Goal: Information Seeking & Learning: Learn about a topic

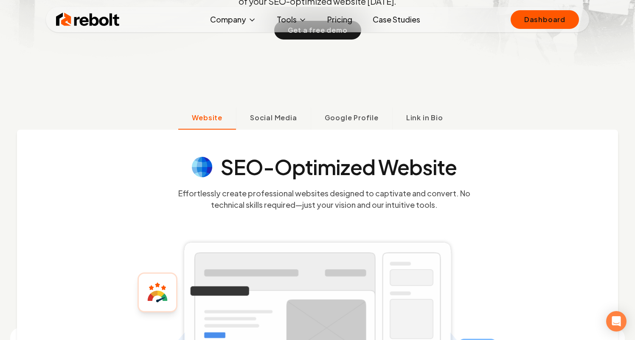
scroll to position [200, 0]
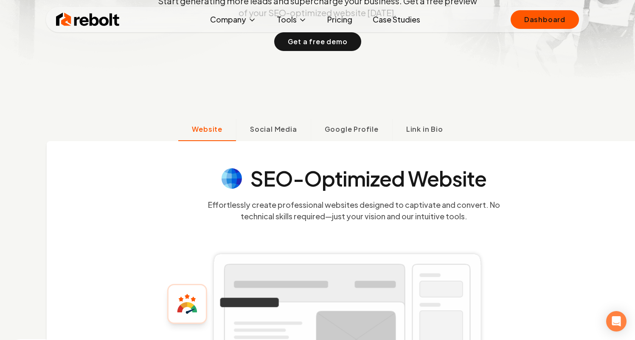
drag, startPoint x: 197, startPoint y: 175, endPoint x: 231, endPoint y: 179, distance: 35.1
click at [231, 179] on g at bounding box center [232, 178] width 20 height 20
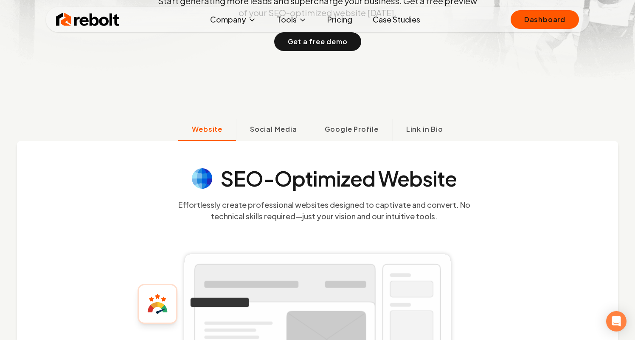
click at [228, 178] on h4 "SEO-Optimized Website" at bounding box center [339, 178] width 236 height 20
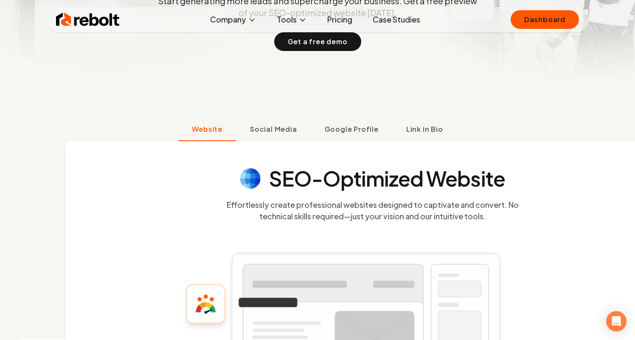
drag, startPoint x: 225, startPoint y: 180, endPoint x: 272, endPoint y: 198, distance: 49.6
click at [272, 198] on section "SEO-Optimized Website Effortlessly create professional websites designed to cap…" at bounding box center [372, 194] width 543 height 53
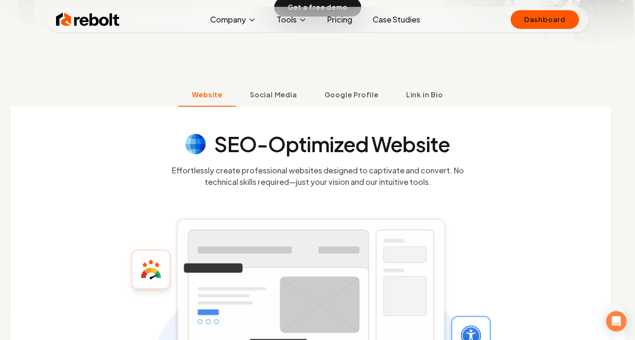
scroll to position [236, 0]
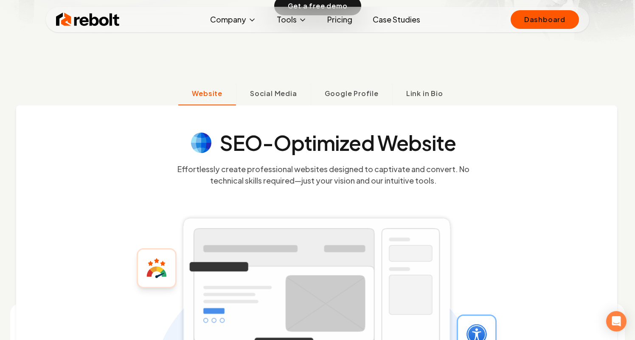
drag, startPoint x: 148, startPoint y: 167, endPoint x: 163, endPoint y: 166, distance: 14.9
click at [163, 166] on icon at bounding box center [317, 298] width 326 height 276
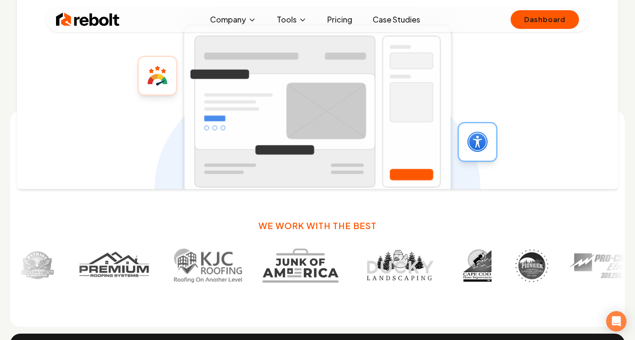
scroll to position [446, 0]
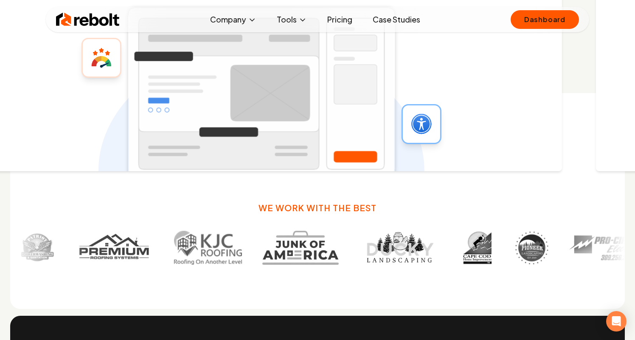
drag, startPoint x: 234, startPoint y: 148, endPoint x: 178, endPoint y: 148, distance: 56.0
click at [178, 148] on rect at bounding box center [261, 94] width 275 height 180
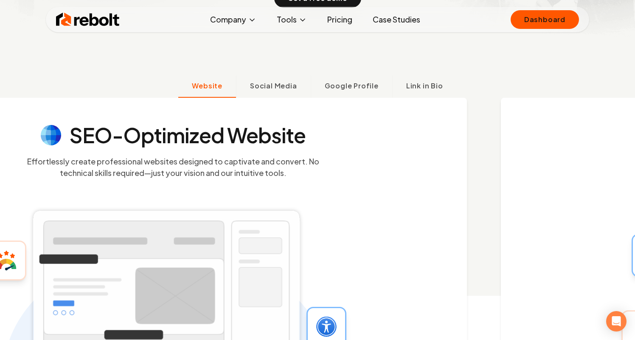
scroll to position [219, 0]
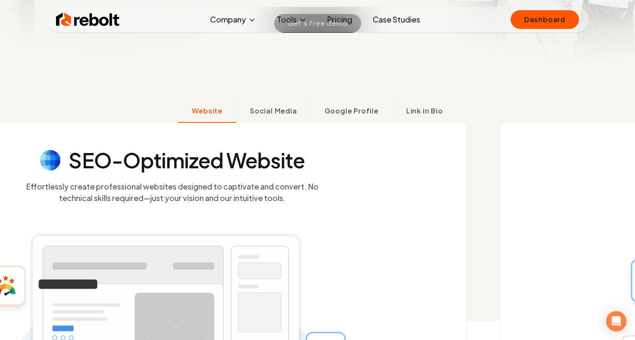
drag, startPoint x: 250, startPoint y: 186, endPoint x: 192, endPoint y: 167, distance: 60.6
click at [217, 184] on icon at bounding box center [166, 315] width 326 height 276
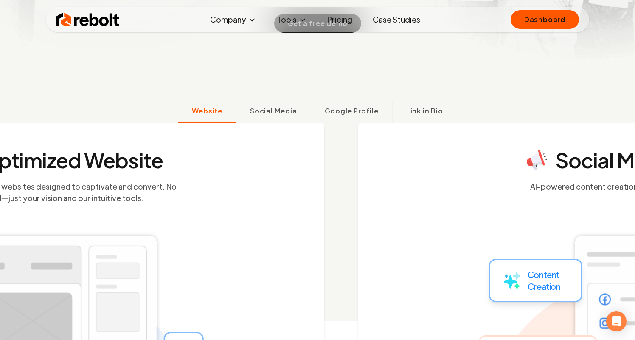
drag, startPoint x: 289, startPoint y: 194, endPoint x: 200, endPoint y: 194, distance: 88.7
click at [202, 194] on section "SEO-Optimized Website Effortlessly create professional websites designed to cap…" at bounding box center [30, 176] width 543 height 53
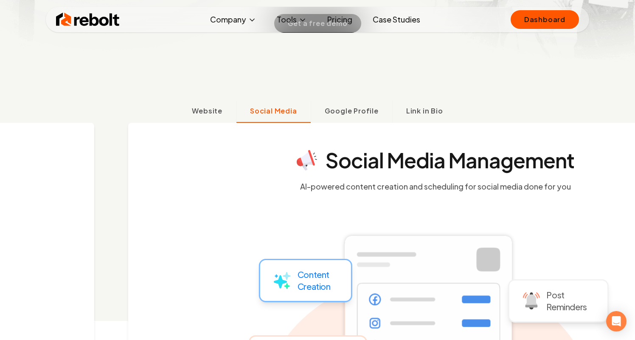
drag, startPoint x: 187, startPoint y: 188, endPoint x: 353, endPoint y: 194, distance: 166.1
click at [346, 192] on div "Social Media Management AI-powered content creation and scheduling for social m…" at bounding box center [428, 261] width 601 height 276
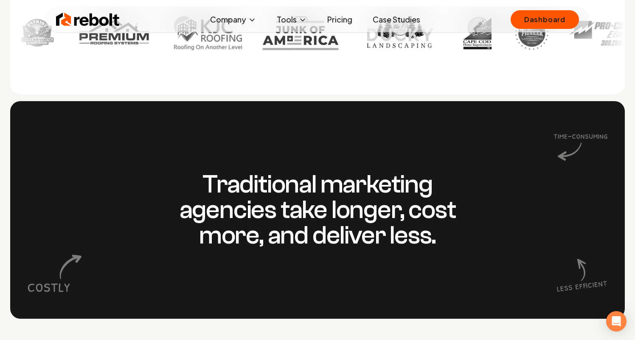
scroll to position [663, 0]
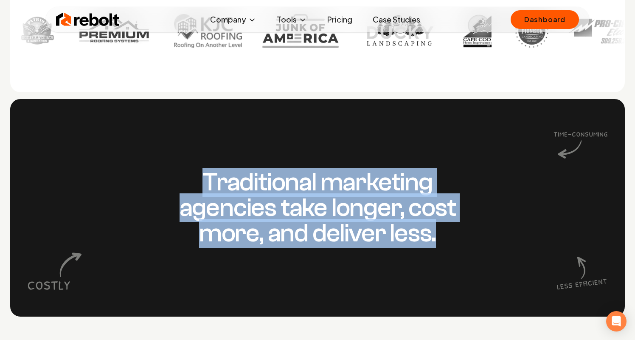
drag, startPoint x: 206, startPoint y: 179, endPoint x: 436, endPoint y: 242, distance: 238.1
click at [436, 242] on h3 "Traditional marketing agencies take longer, cost more, and deliver less." at bounding box center [318, 207] width 326 height 76
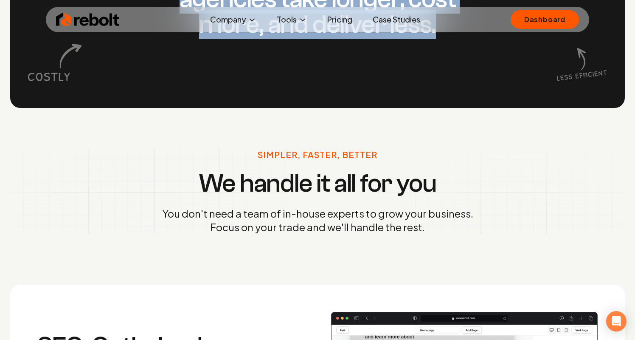
scroll to position [879, 0]
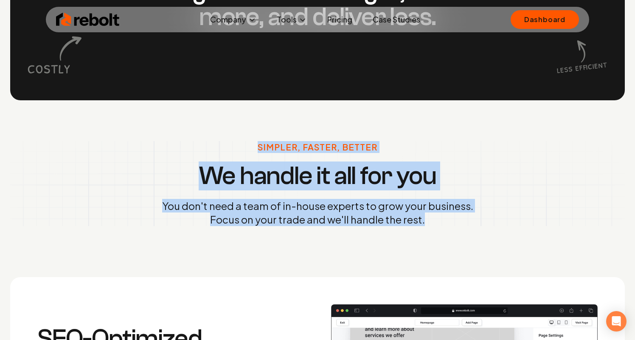
drag, startPoint x: 262, startPoint y: 146, endPoint x: 429, endPoint y: 217, distance: 182.2
click at [429, 217] on div "Simpler, Faster, Better We handle it all for you You don't need a team of in-ho…" at bounding box center [317, 183] width 311 height 85
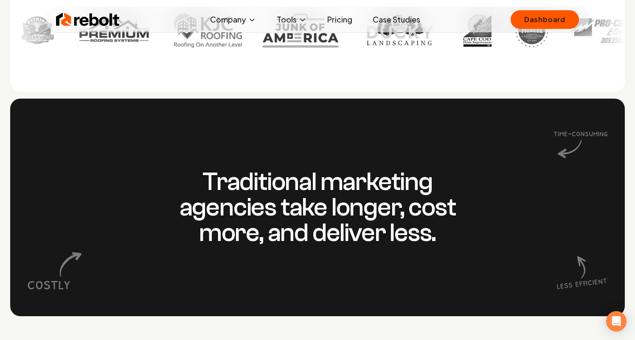
scroll to position [676, 0]
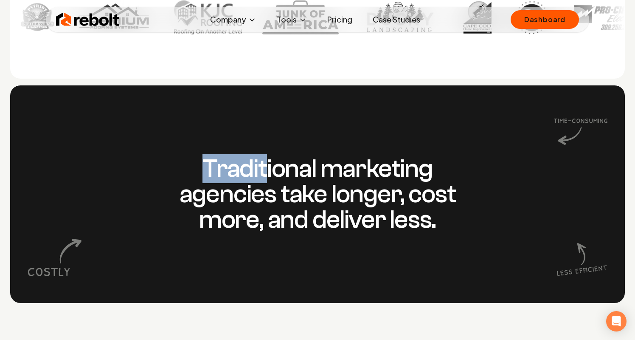
drag, startPoint x: 200, startPoint y: 167, endPoint x: 265, endPoint y: 166, distance: 65.4
click at [265, 166] on h3 "Traditional marketing agencies take longer, cost more, and deliver less." at bounding box center [318, 194] width 326 height 76
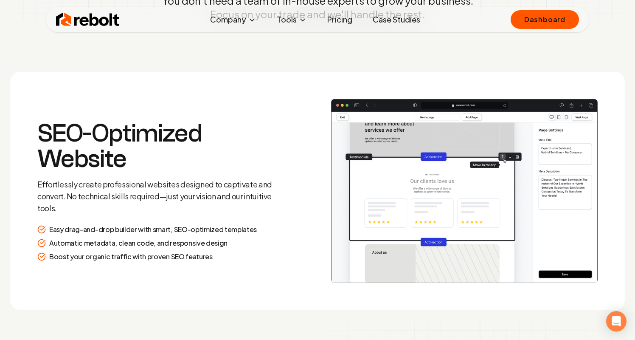
scroll to position [1085, 0]
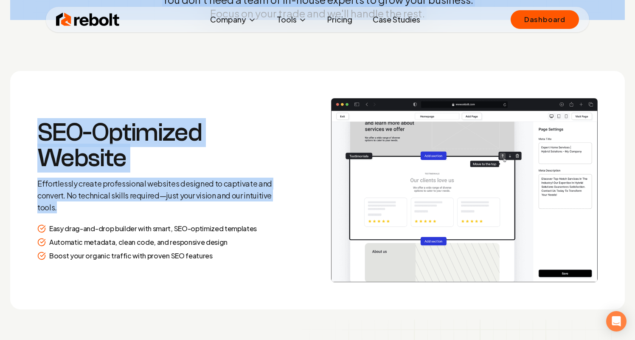
click at [101, 206] on p "Effortlessly create professional websites designed to captivate and convert. No…" at bounding box center [159, 195] width 245 height 36
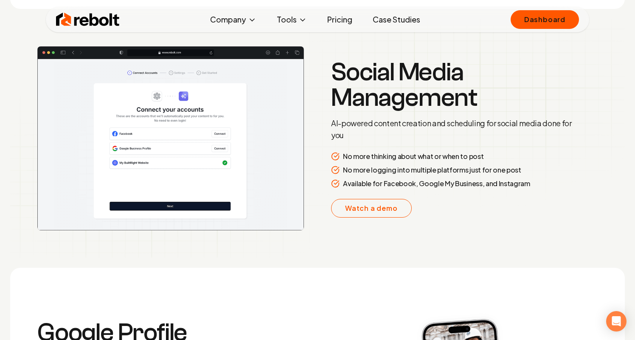
scroll to position [1398, 0]
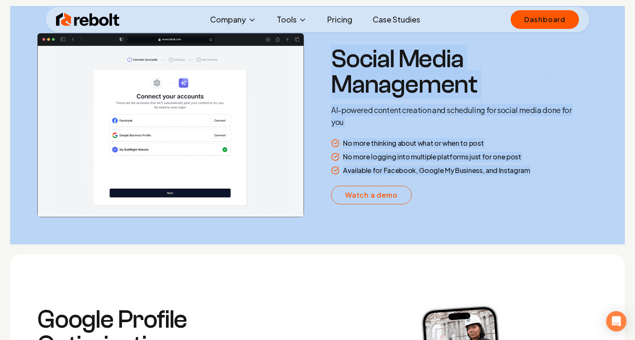
click at [537, 172] on div "Available for Facebook, Google My Business, and Instagram" at bounding box center [453, 170] width 245 height 10
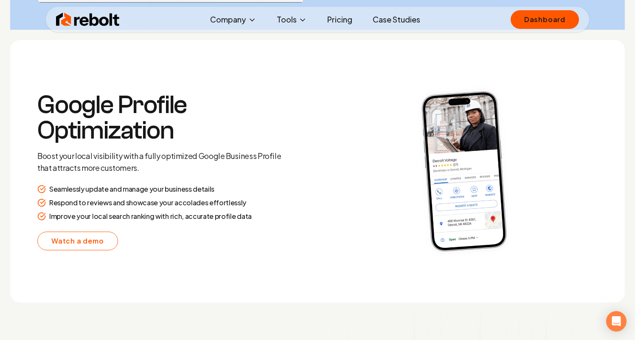
scroll to position [1613, 0]
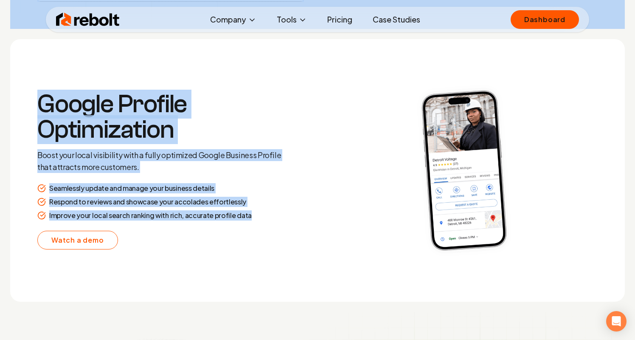
click at [269, 220] on div "Improve your local search ranking with rich, accurate profile data" at bounding box center [159, 215] width 245 height 10
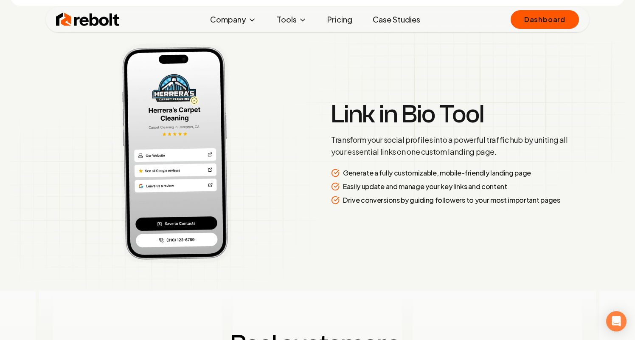
scroll to position [1917, 0]
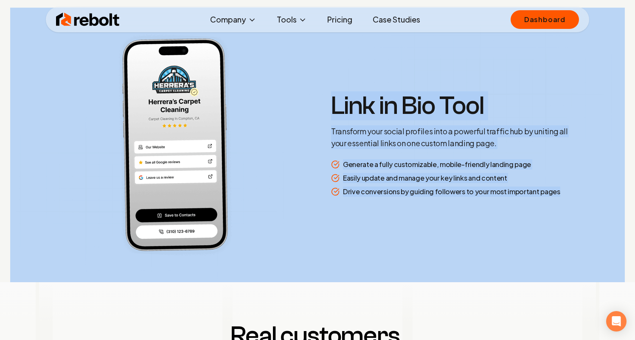
click at [567, 194] on div "Drive conversions by guiding followers to your most important pages" at bounding box center [453, 191] width 245 height 10
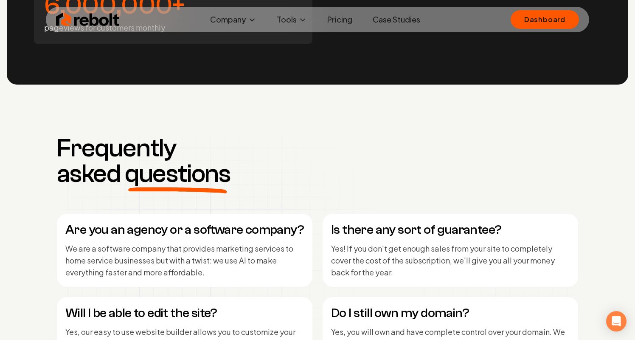
scroll to position [3424, 0]
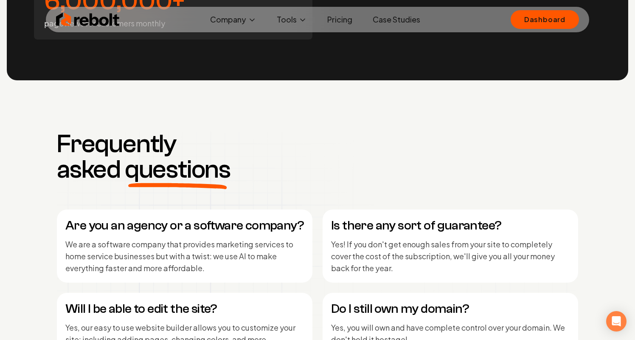
copy div "Loremipsumd sitametco adipisci elit seddoe, temp inci, utl etdolor magn. Aliqua…"
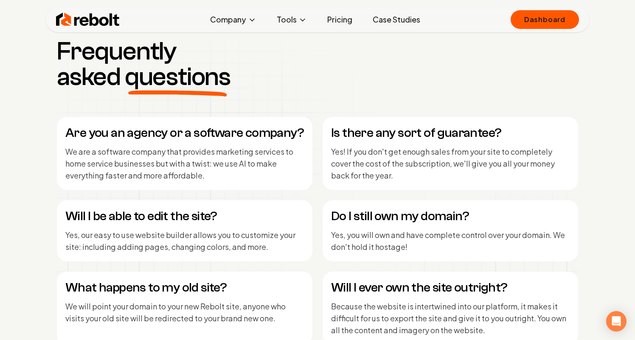
scroll to position [3532, 0]
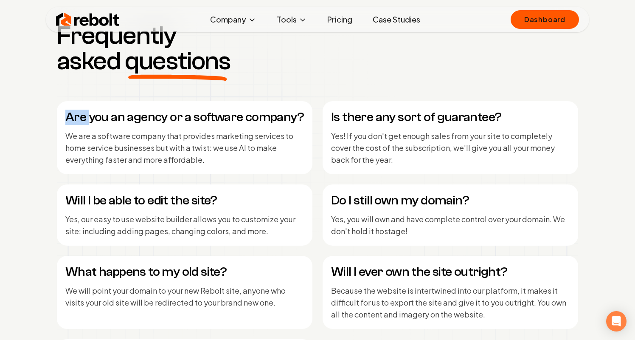
drag, startPoint x: 69, startPoint y: 116, endPoint x: 90, endPoint y: 118, distance: 21.7
click at [90, 118] on h4 "Are you an agency or a software company?" at bounding box center [184, 117] width 239 height 15
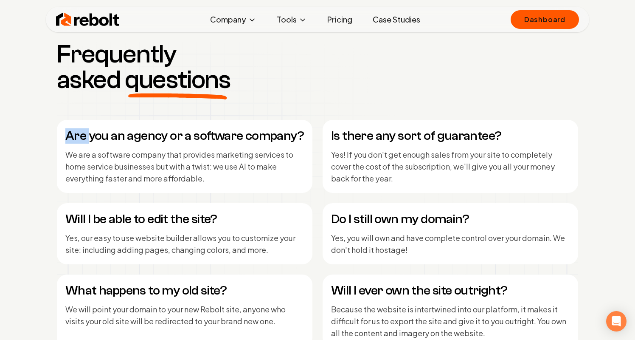
scroll to position [3510, 0]
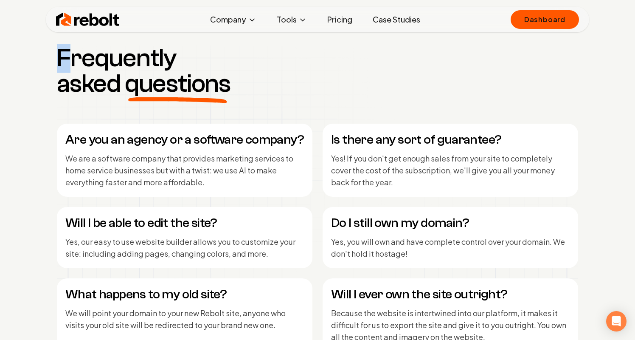
drag, startPoint x: 60, startPoint y: 59, endPoint x: 68, endPoint y: 59, distance: 7.2
click at [68, 59] on h3 "Frequently asked questions" at bounding box center [148, 70] width 183 height 51
click at [53, 62] on div "Frequently asked questions Are you an agency or a software company? We are a so…" at bounding box center [317, 239] width 535 height 389
drag, startPoint x: 58, startPoint y: 58, endPoint x: 97, endPoint y: 59, distance: 39.1
click at [97, 59] on h3 "Frequently asked questions" at bounding box center [148, 70] width 183 height 51
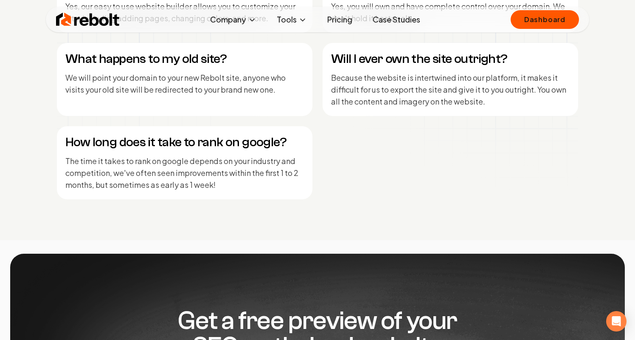
scroll to position [3751, 0]
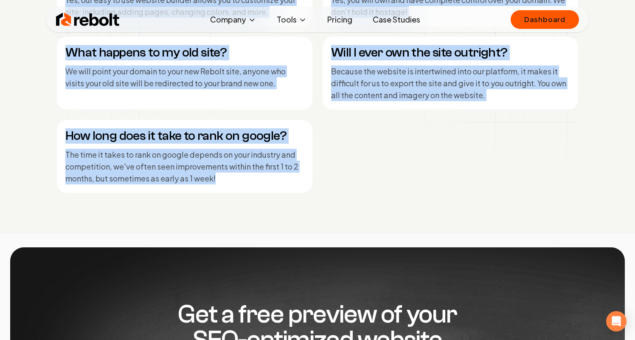
click at [219, 177] on p "The time it takes to rank on google depends on your industry and competition, w…" at bounding box center [184, 167] width 239 height 36
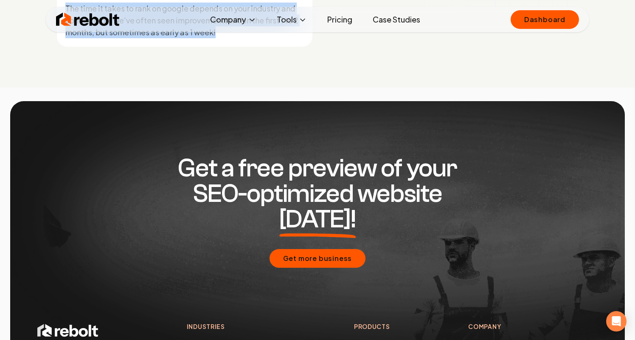
scroll to position [3900, 0]
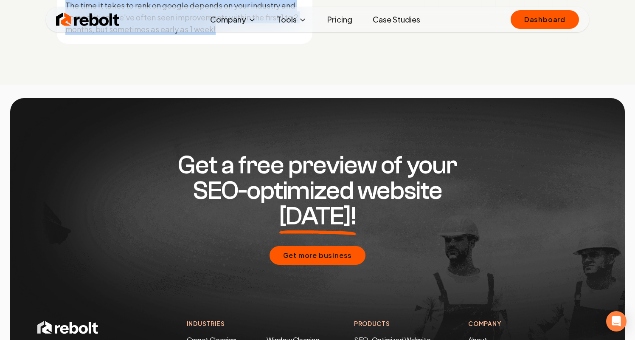
copy div "Frequently asked questions Are you an agency or a software company? We are a so…"
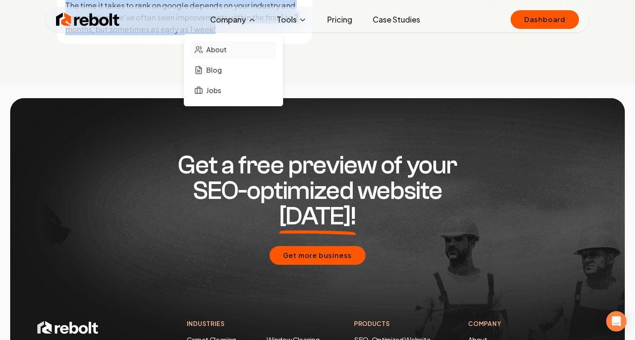
click at [225, 54] on span "About" at bounding box center [216, 50] width 20 height 10
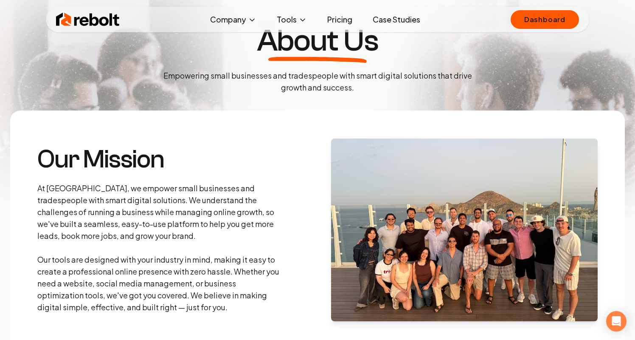
scroll to position [65, 0]
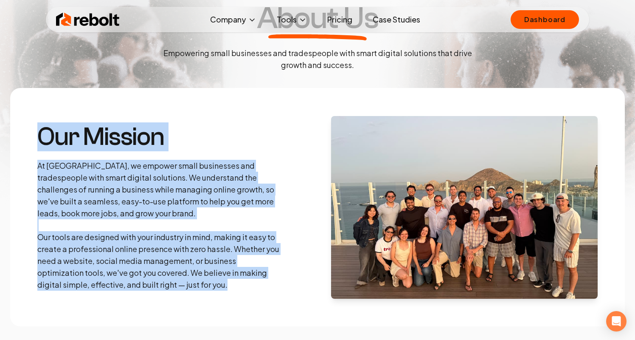
drag, startPoint x: 39, startPoint y: 136, endPoint x: 237, endPoint y: 299, distance: 256.7
click at [237, 299] on section "Our Mission At Rebolt, we empower small businesses and tradespeople with smart …" at bounding box center [317, 207] width 615 height 238
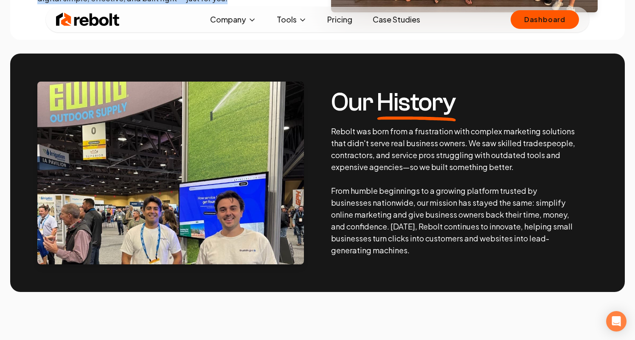
scroll to position [368, 0]
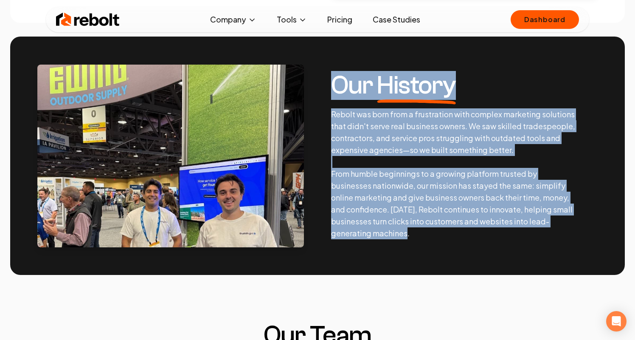
click at [421, 236] on p "Rebolt was born from a frustration with complex marketing solutions that didn't…" at bounding box center [453, 173] width 245 height 131
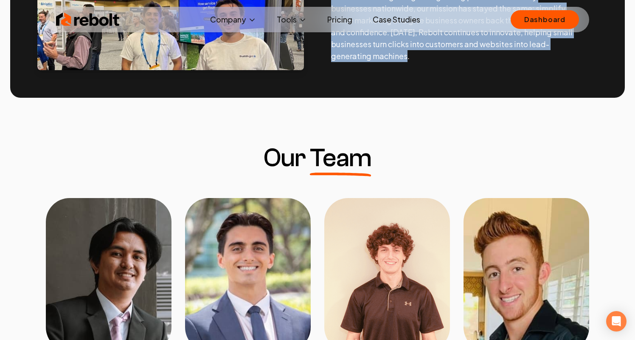
scroll to position [549, 0]
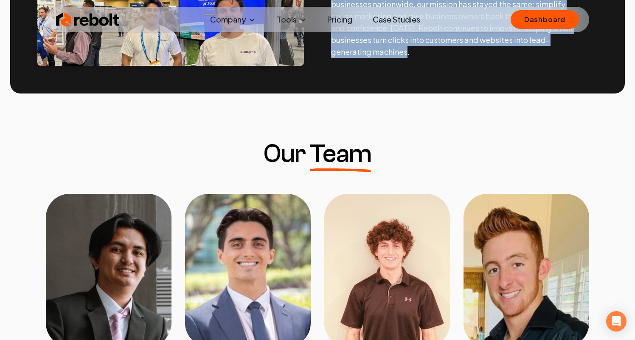
copy div "Lor Ipsumdo Si Ametco, ad elitsed doeiu temporinci utl etdoloremagn aliq enima …"
